Goal: Communication & Community: Answer question/provide support

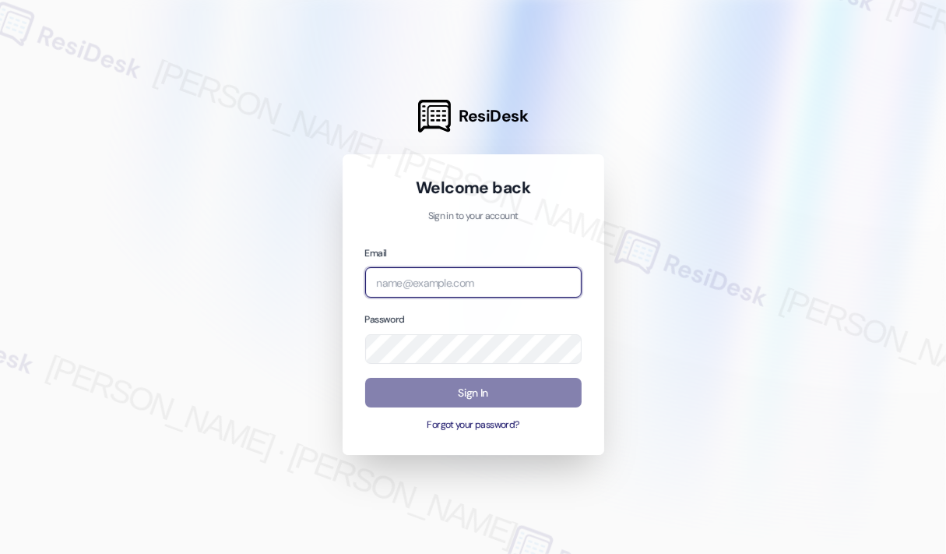
click at [539, 287] on input "email" at bounding box center [473, 282] width 217 height 30
type input "automated-surveys-kane_realty-[PERSON_NAME].roles@kane_[DOMAIN_NAME]"
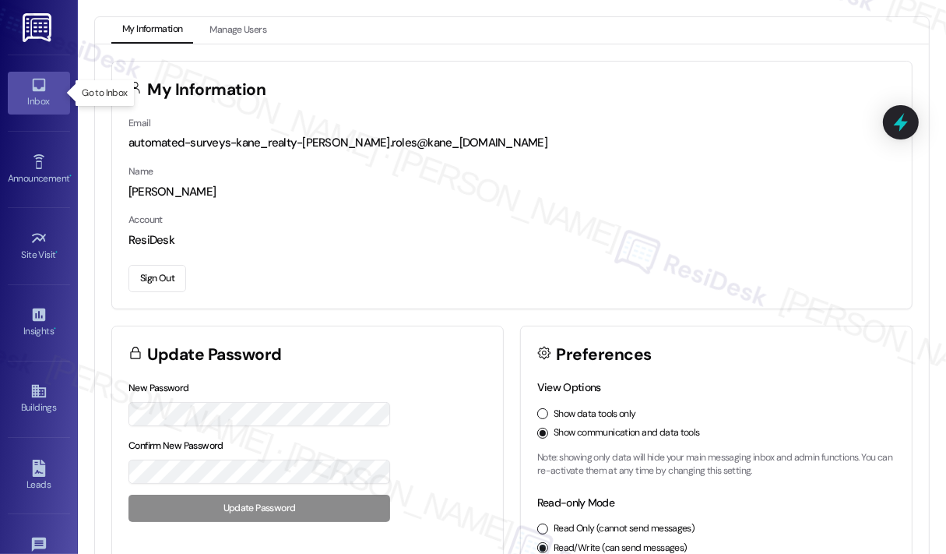
click at [39, 83] on icon at bounding box center [38, 84] width 17 height 17
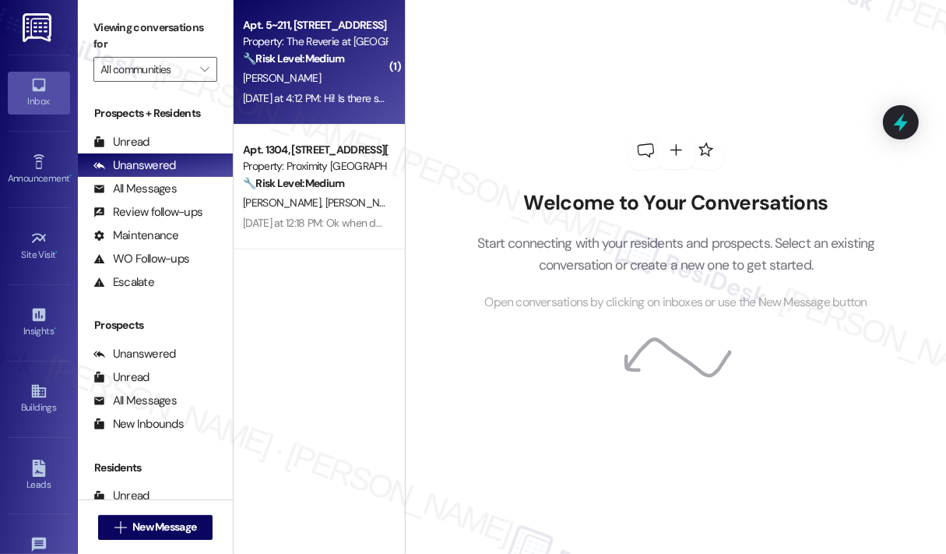
click at [308, 77] on div "[PERSON_NAME]" at bounding box center [314, 78] width 147 height 19
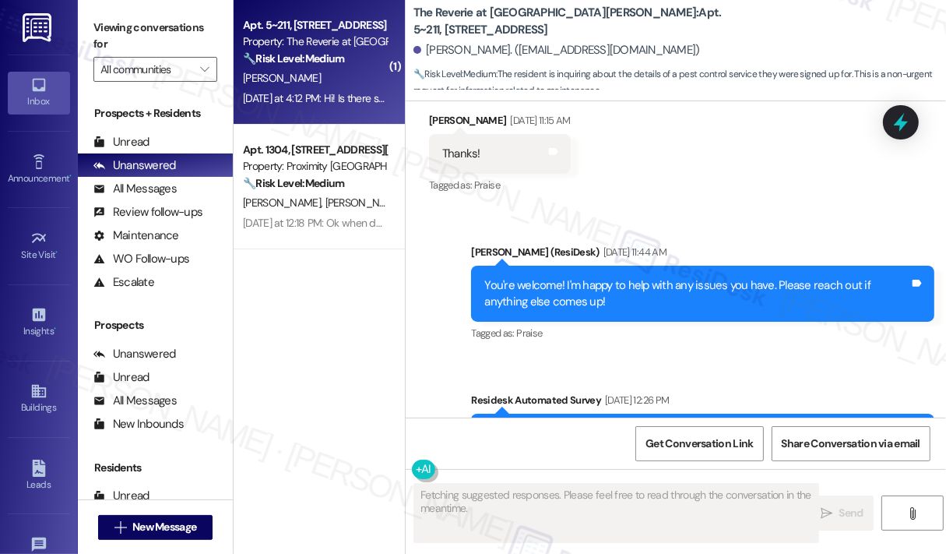
scroll to position [7794, 0]
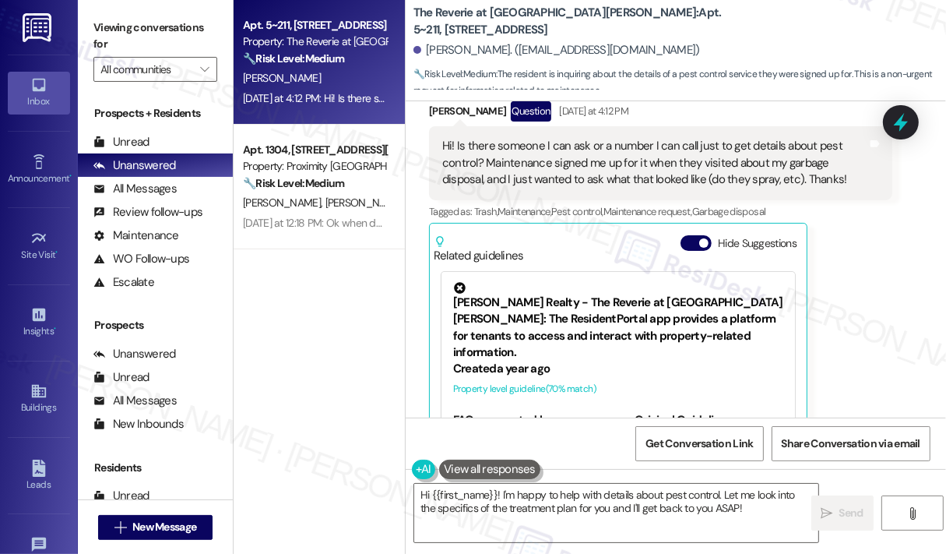
click at [826, 256] on div "[PERSON_NAME] Question [DATE] at 4:12 PM Hi! Is there someone I can ask or a nu…" at bounding box center [660, 295] width 463 height 389
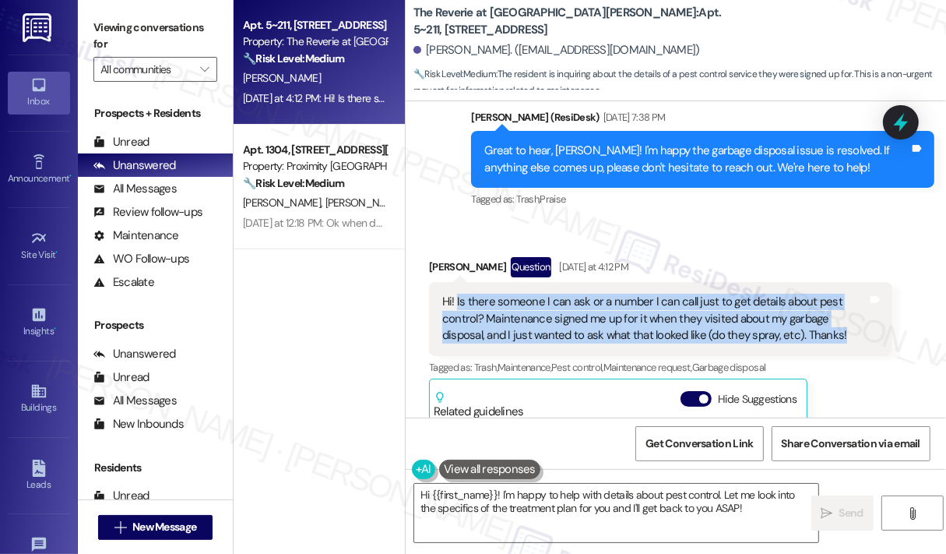
drag, startPoint x: 841, startPoint y: 245, endPoint x: 456, endPoint y: 224, distance: 386.1
click at [456, 294] on div "Hi! Is there someone I can ask or a number I can call just to get details about…" at bounding box center [654, 319] width 425 height 50
copy div "Is there someone I can ask or a number I can call just to get details about pes…"
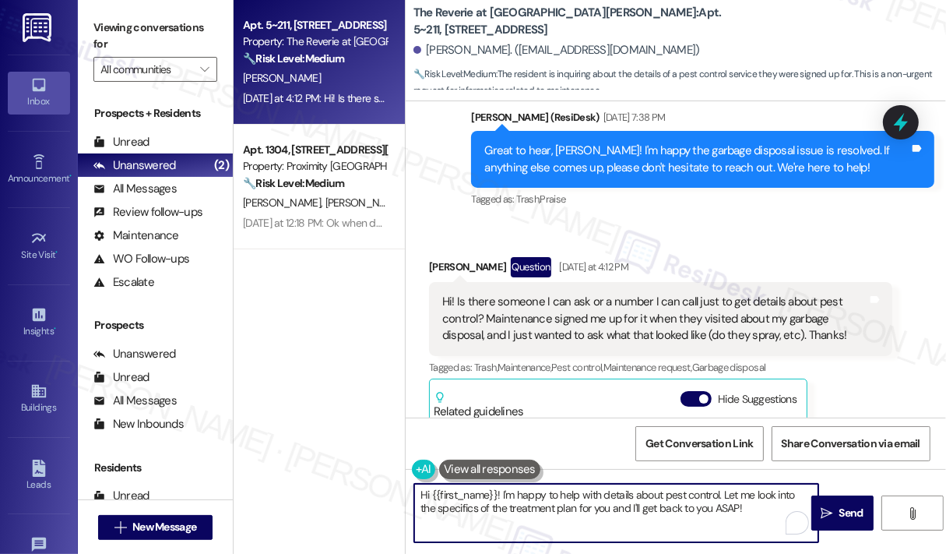
drag, startPoint x: 523, startPoint y: 493, endPoint x: 763, endPoint y: 516, distance: 241.0
click at [763, 516] on textarea "Hi {{first_name}}! I'm happy to help with details about pest control. Let me lo…" at bounding box center [616, 513] width 404 height 58
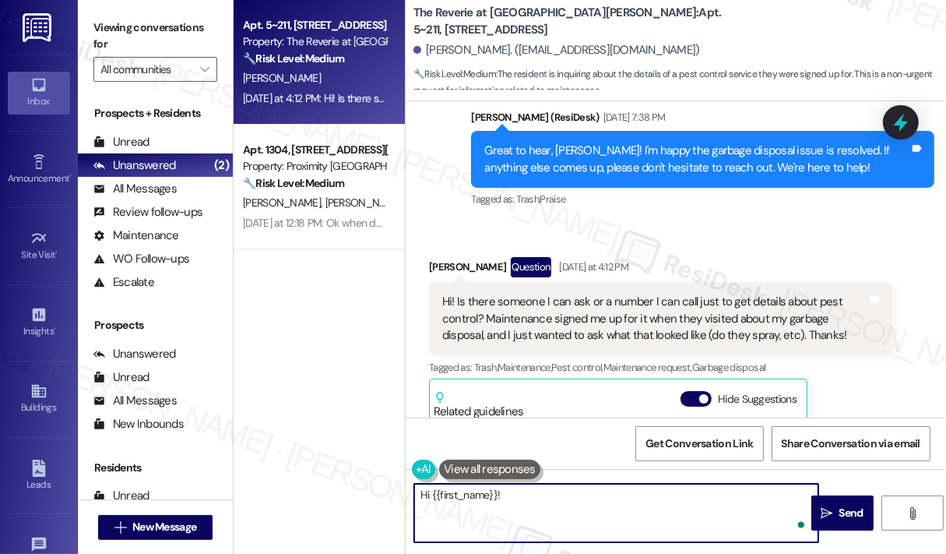
paste textarea "Thank you for reaching out. Can you let us know what specific details about pes…"
type textarea "Hi {{first_name}}! Thank you for reaching out. Can you let us know what specifi…"
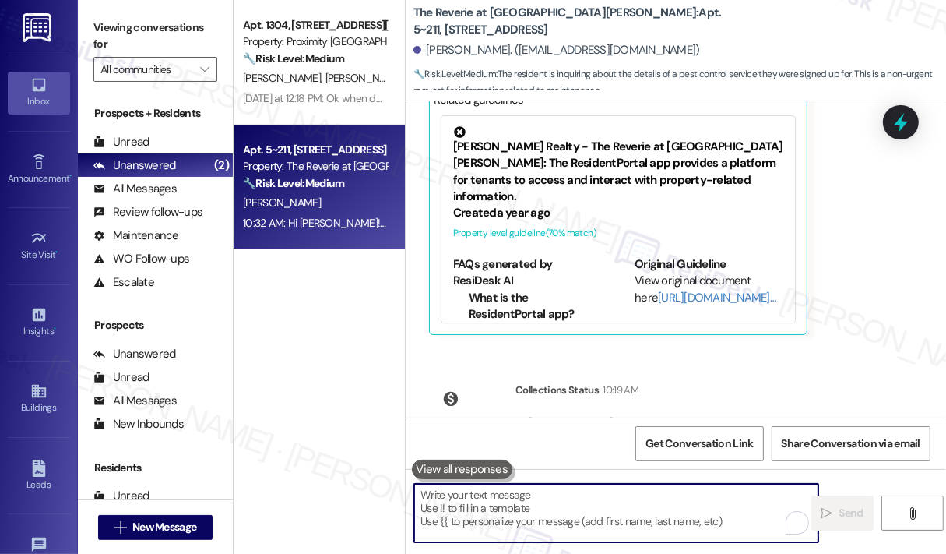
scroll to position [8096, 0]
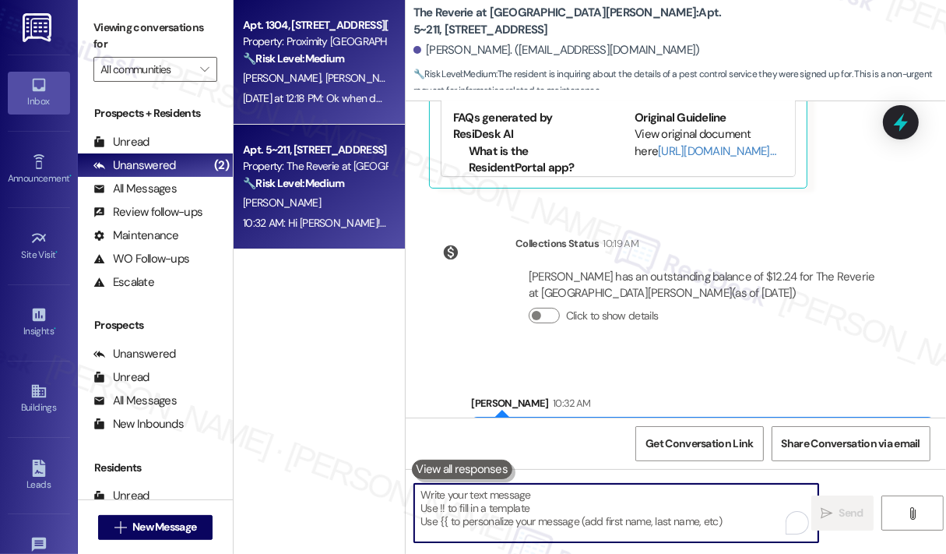
click at [371, 97] on div "[DATE] at 12:18 PM: Ok when do you think they'll be able to get in? [DATE] at 1…" at bounding box center [388, 98] width 290 height 14
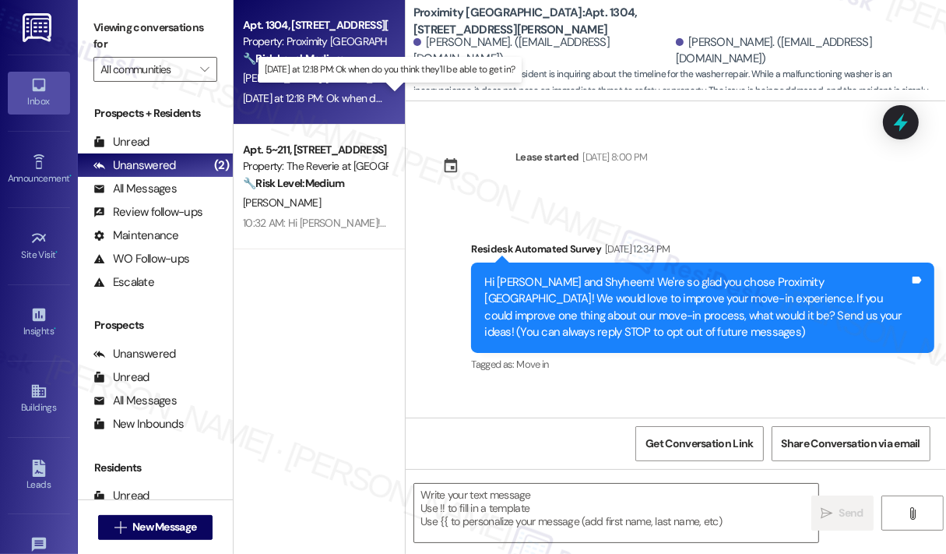
scroll to position [6314, 0]
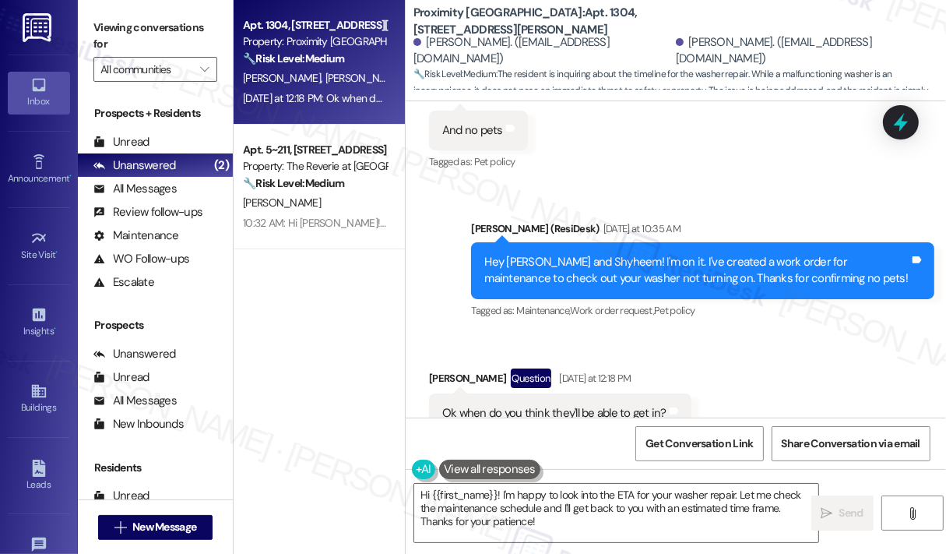
click at [551, 405] on div "Ok when do you think they'll be able to get in?" at bounding box center [554, 413] width 224 height 16
click at [550, 405] on div "Ok when do you think they'll be able to get in?" at bounding box center [554, 413] width 224 height 16
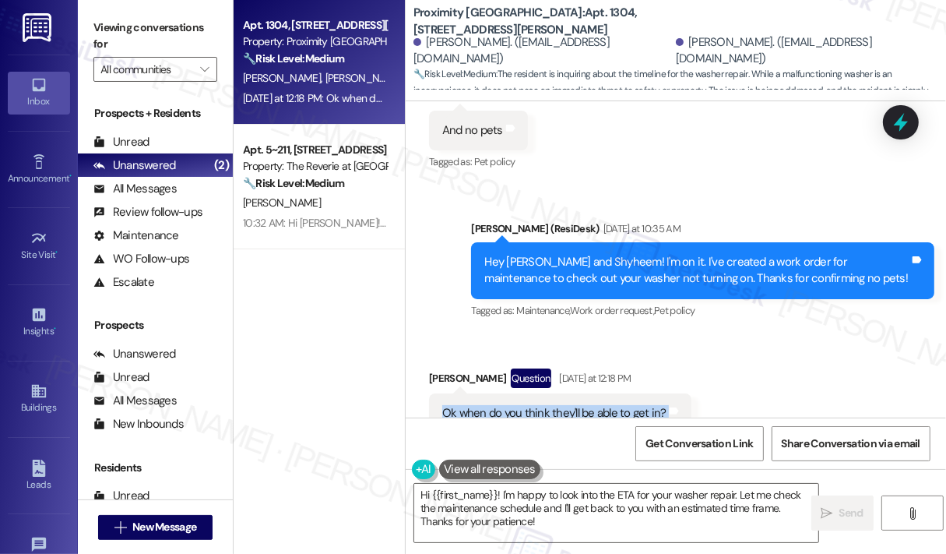
click at [550, 405] on div "Ok when do you think they'll be able to get in?" at bounding box center [554, 413] width 224 height 16
copy div "Ok when do you think they'll be able to get in? Tags and notes"
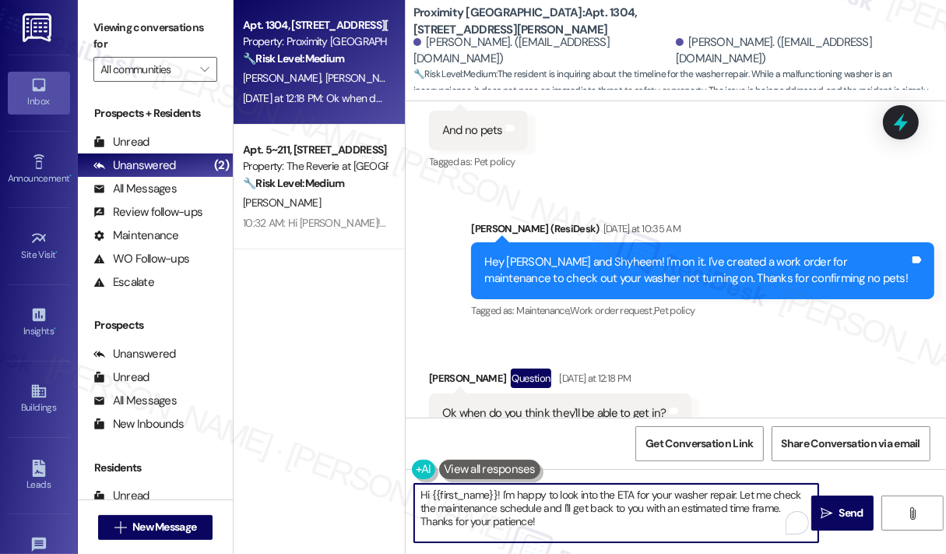
drag, startPoint x: 555, startPoint y: 519, endPoint x: 502, endPoint y: 492, distance: 58.9
click at [502, 492] on textarea "Hi {{first_name}}! I'm happy to look into the ETA for your washer repair. Let m…" at bounding box center [616, 513] width 404 height 58
paste textarea "Thank you for reaching out. At this time, we’re unable to provide an exact ETA …"
type textarea "Hi {{first_name}}! Thank you for reaching out. At this time, we’re unable to pr…"
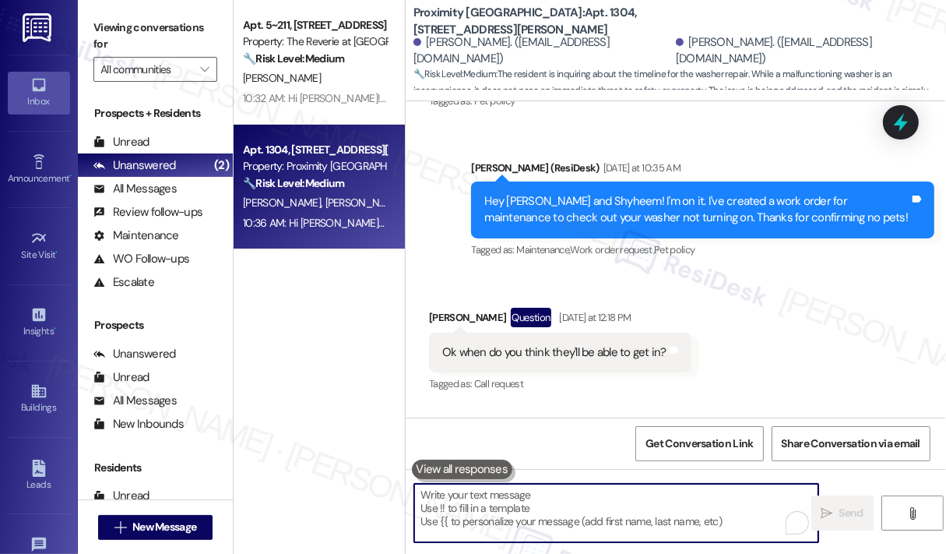
scroll to position [6456, 0]
